Goal: Task Accomplishment & Management: Use online tool/utility

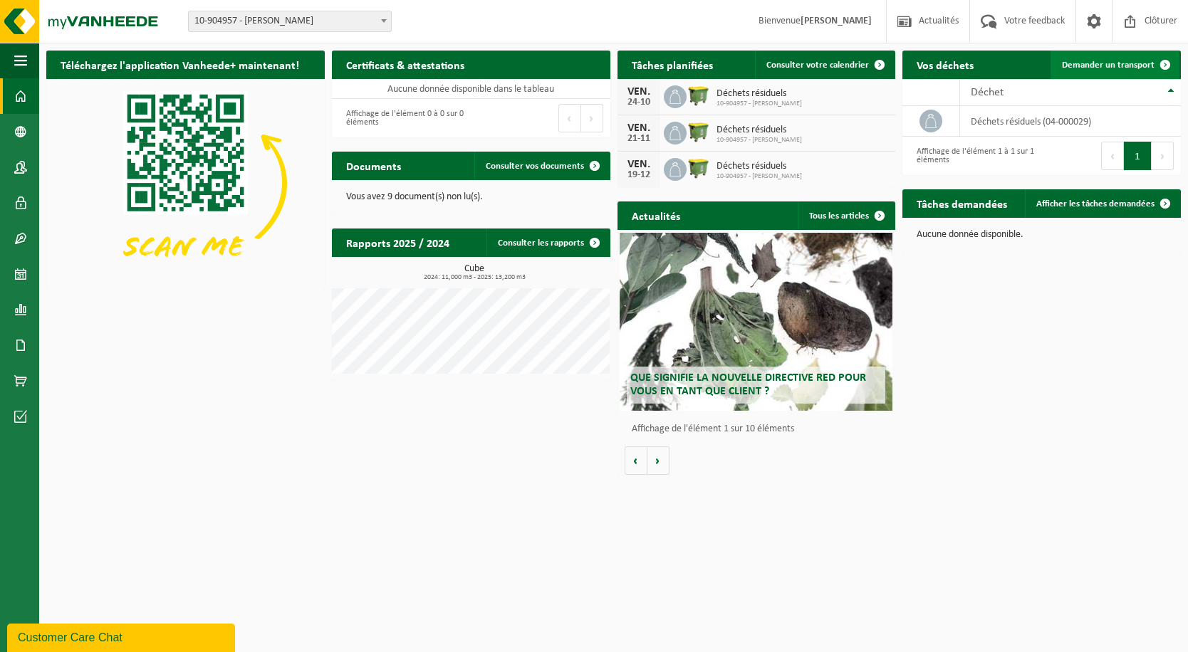
click at [1104, 61] on span "Demander un transport" at bounding box center [1108, 65] width 93 height 9
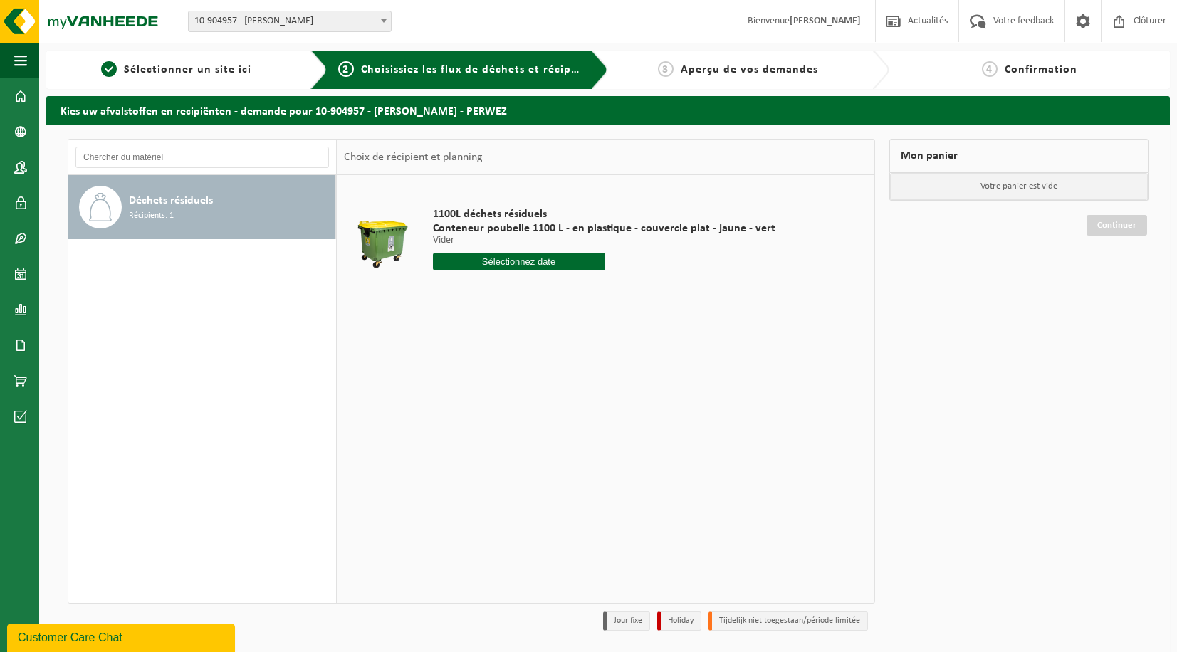
click at [520, 261] on input "text" at bounding box center [519, 262] width 172 height 18
click at [552, 386] on div "17" at bounding box center [546, 388] width 25 height 23
type input "à partir de 2025-10-17"
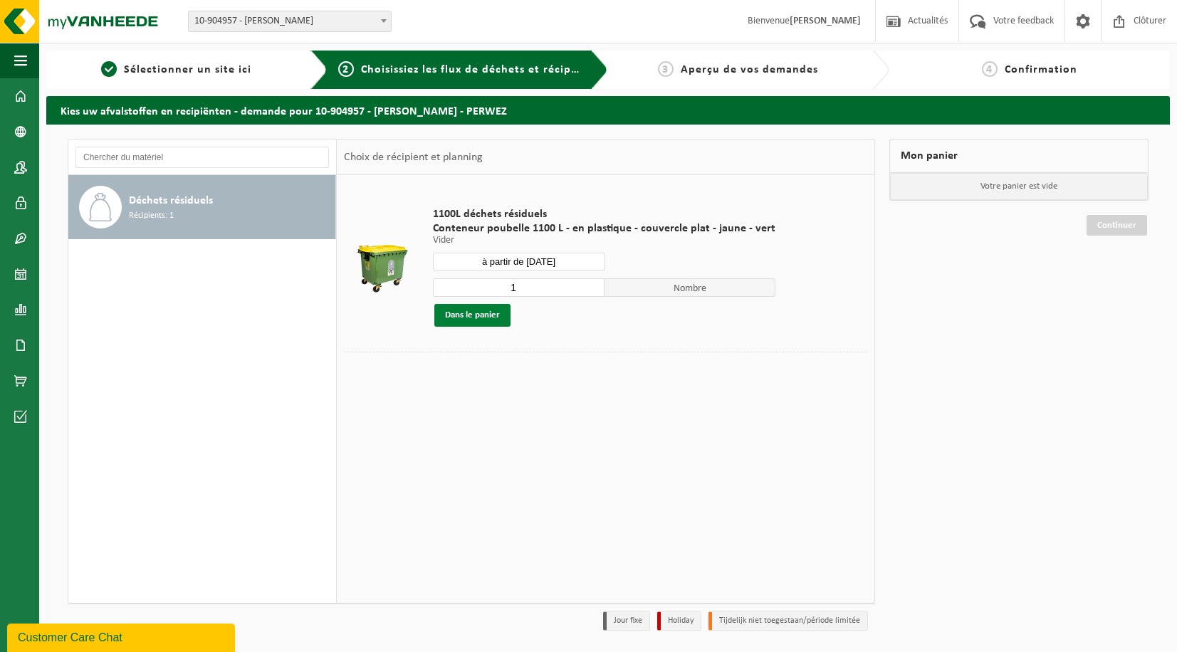
click at [487, 311] on button "Dans le panier" at bounding box center [472, 315] width 76 height 23
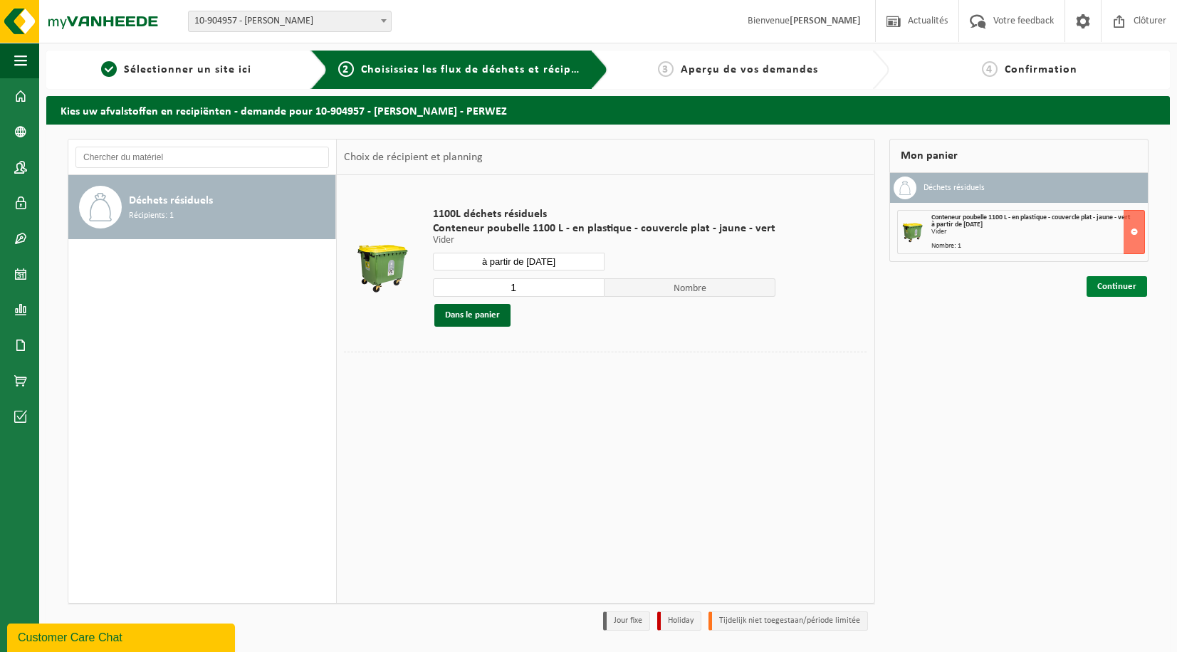
click at [1114, 293] on link "Continuer" at bounding box center [1116, 286] width 61 height 21
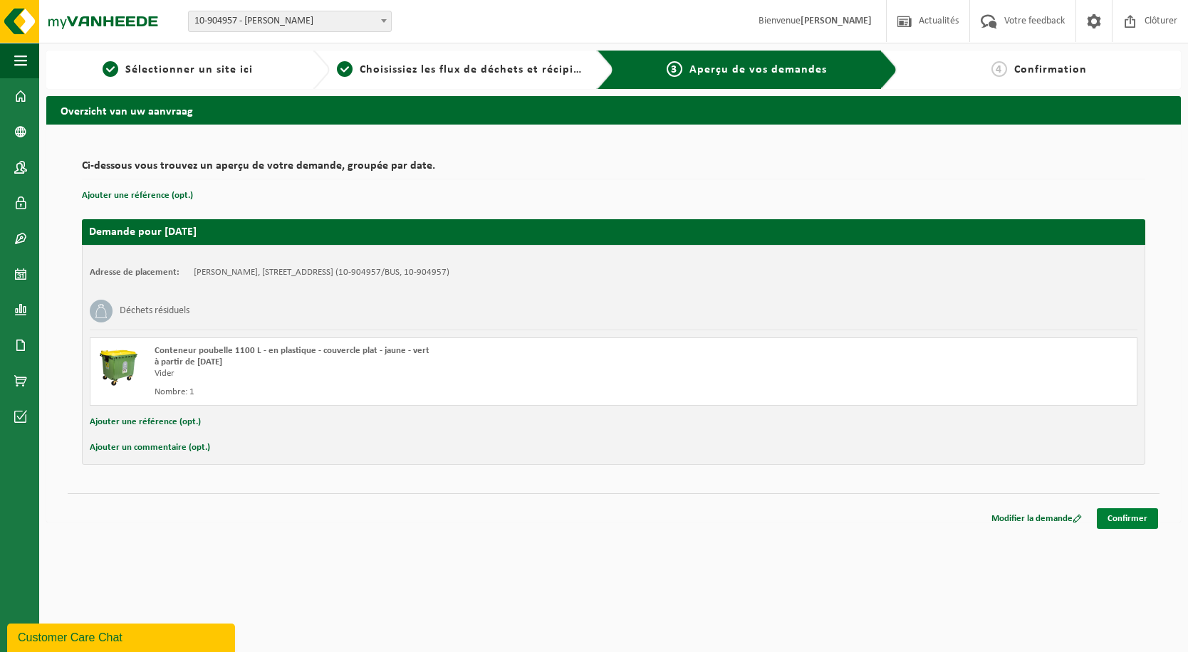
click at [1111, 512] on link "Confirmer" at bounding box center [1126, 518] width 61 height 21
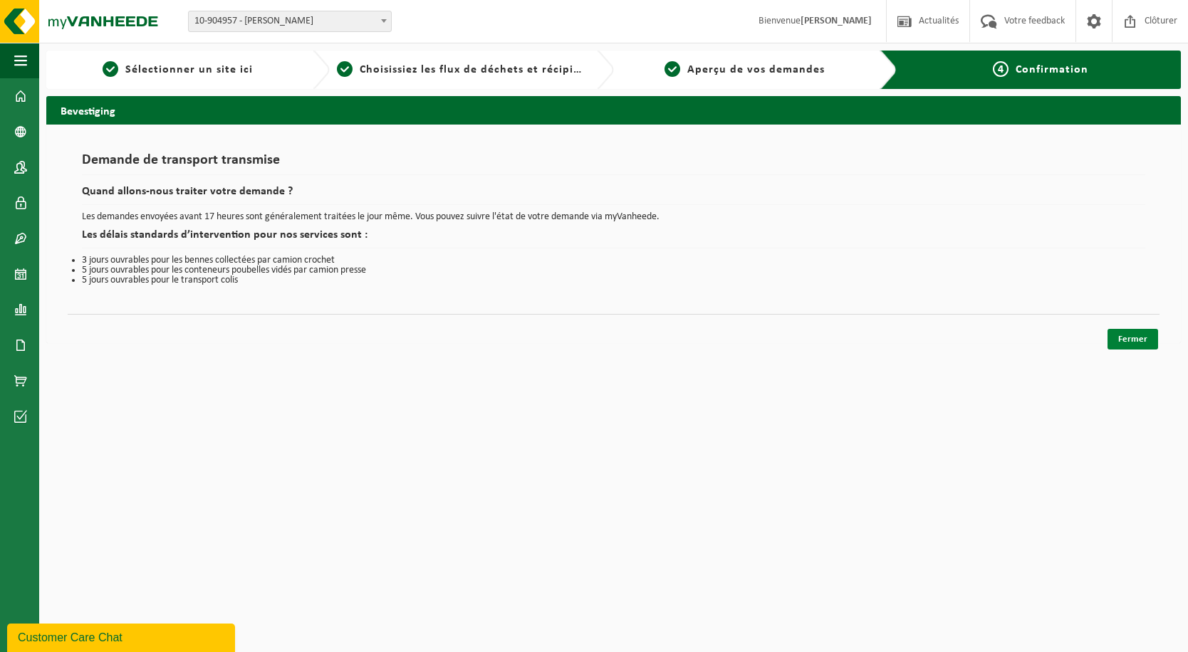
click at [1118, 342] on link "Fermer" at bounding box center [1132, 339] width 51 height 21
